Goal: Transaction & Acquisition: Purchase product/service

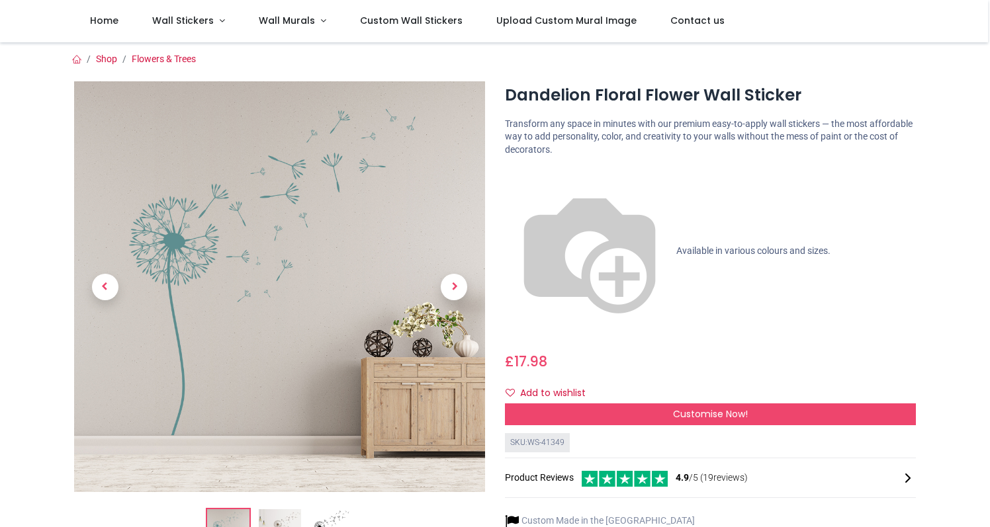
scroll to position [28, 0]
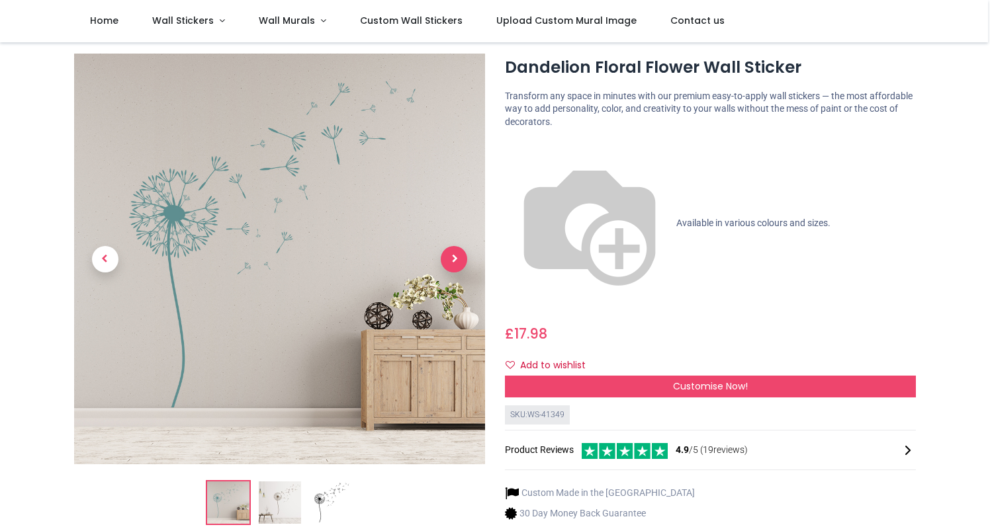
click at [462, 255] on span "Next" at bounding box center [454, 259] width 26 height 26
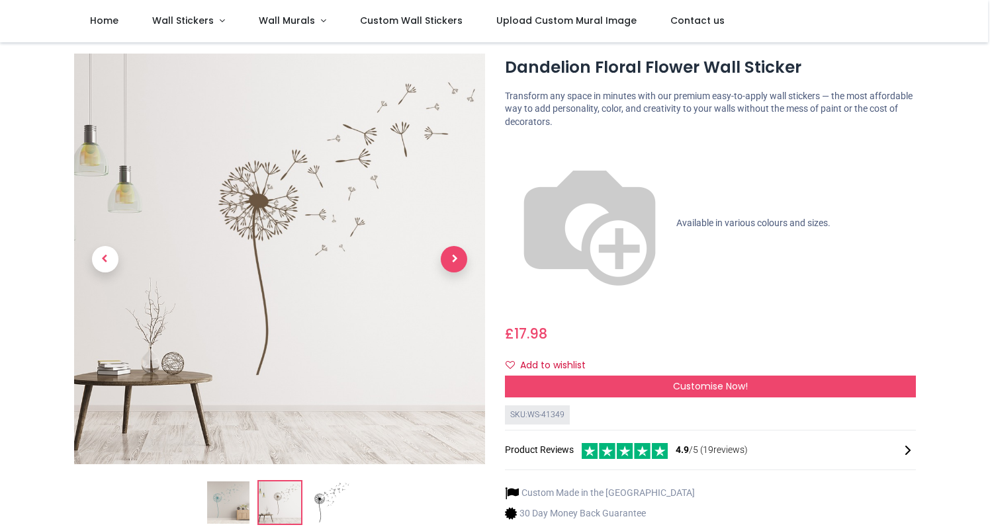
click at [462, 255] on span "Next" at bounding box center [454, 259] width 26 height 26
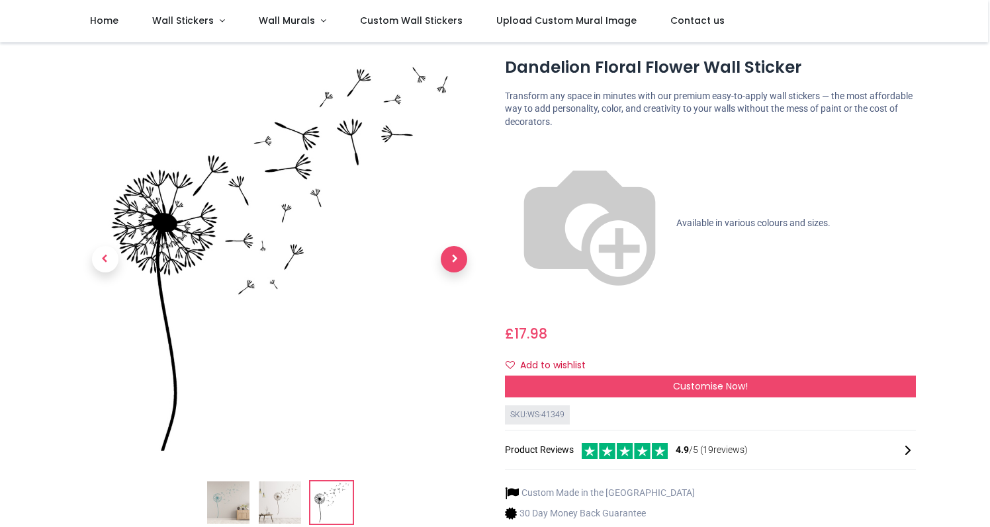
click at [462, 255] on span "Next" at bounding box center [454, 259] width 26 height 26
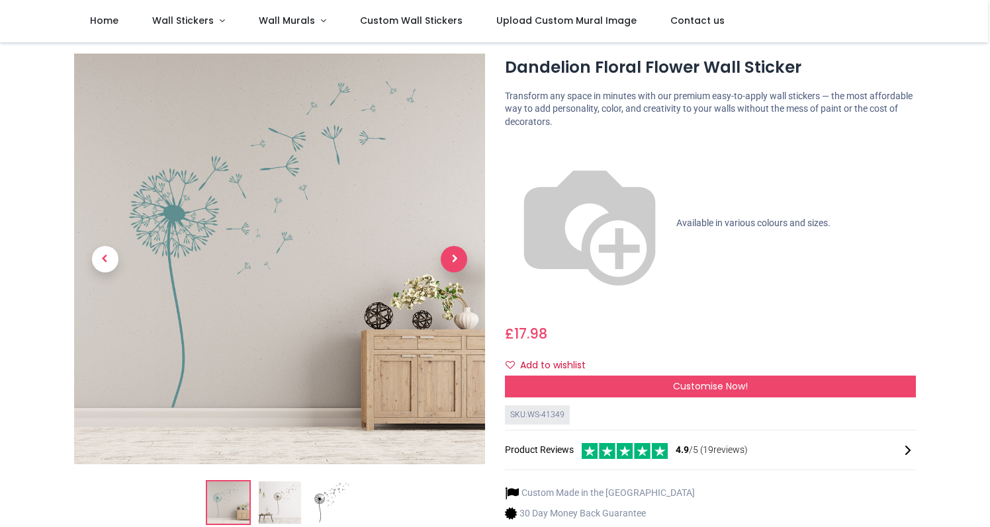
click at [462, 255] on span "Next" at bounding box center [454, 259] width 26 height 26
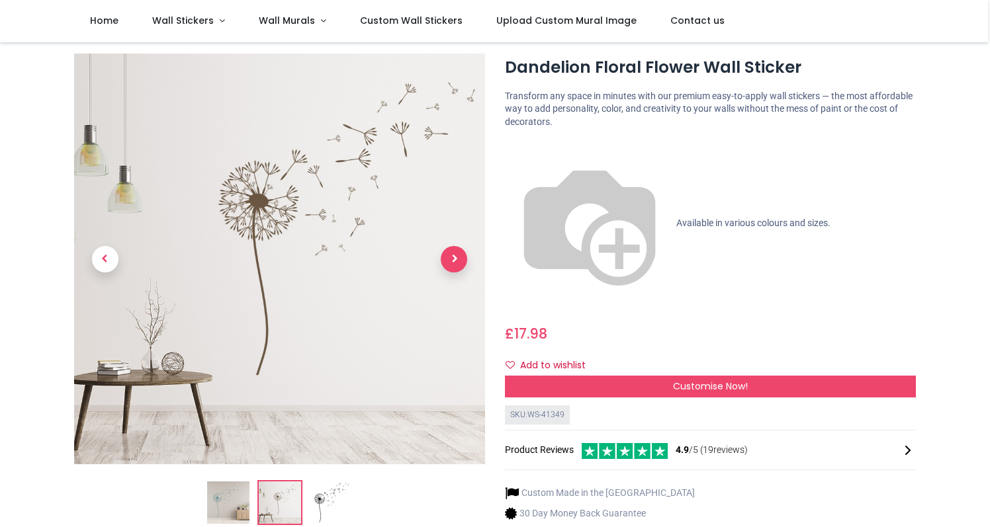
click at [462, 255] on span "Next" at bounding box center [454, 259] width 26 height 26
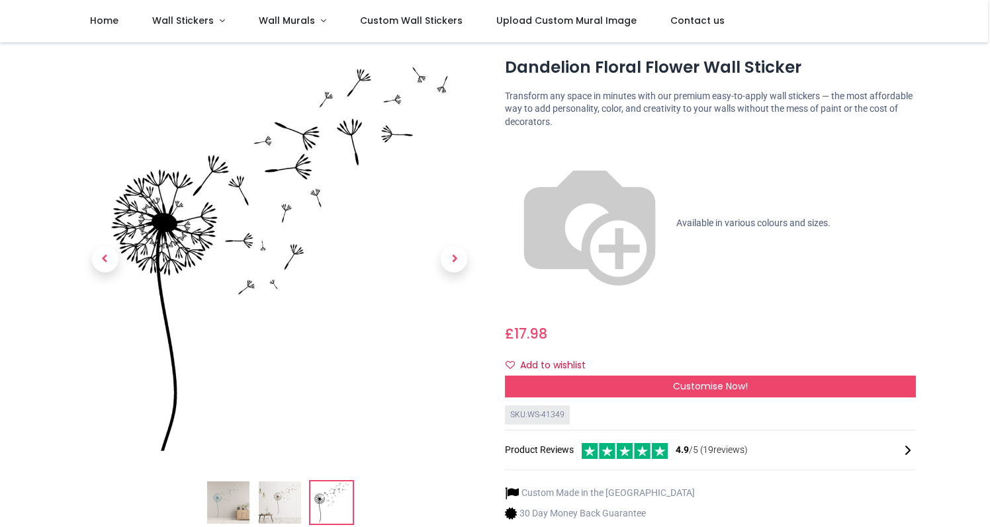
click at [676, 218] on span "Available in various colours and sizes." at bounding box center [753, 223] width 154 height 11
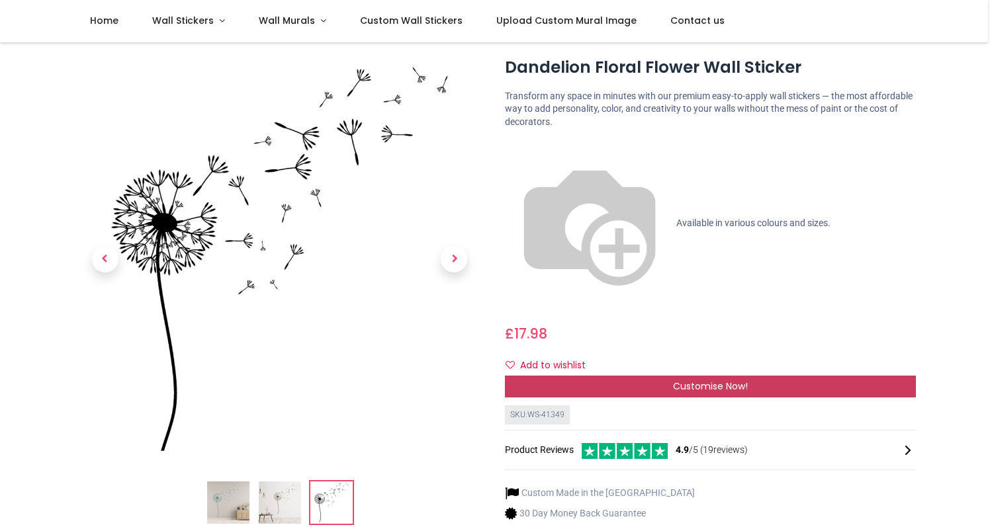
click at [582, 376] on div "Customise Now!" at bounding box center [710, 387] width 411 height 22
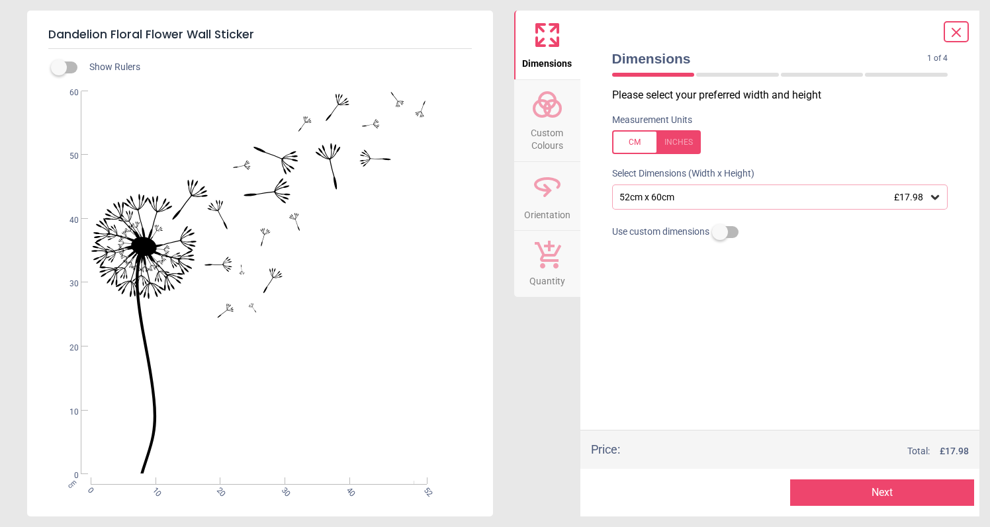
click at [958, 36] on icon at bounding box center [956, 32] width 16 height 16
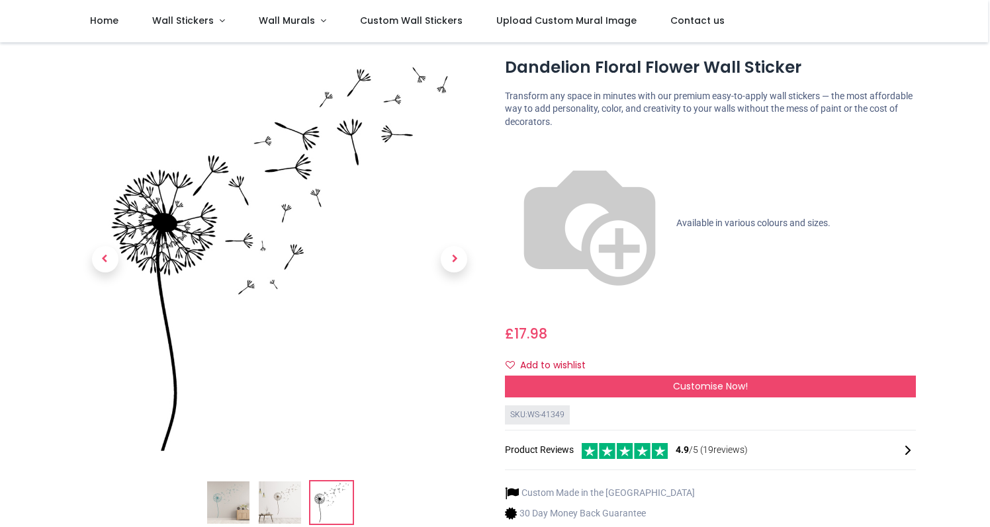
click at [228, 503] on img at bounding box center [228, 503] width 42 height 42
